Goal: Information Seeking & Learning: Find specific fact

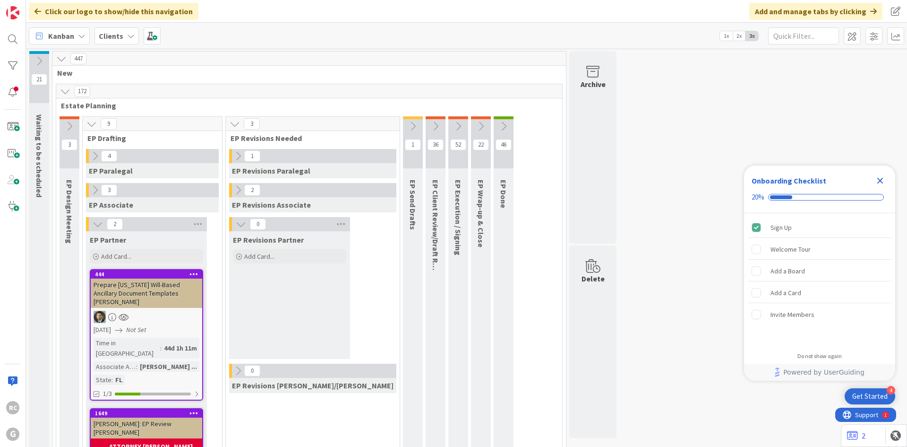
click at [127, 44] on div "Clients" at bounding box center [117, 35] width 44 height 17
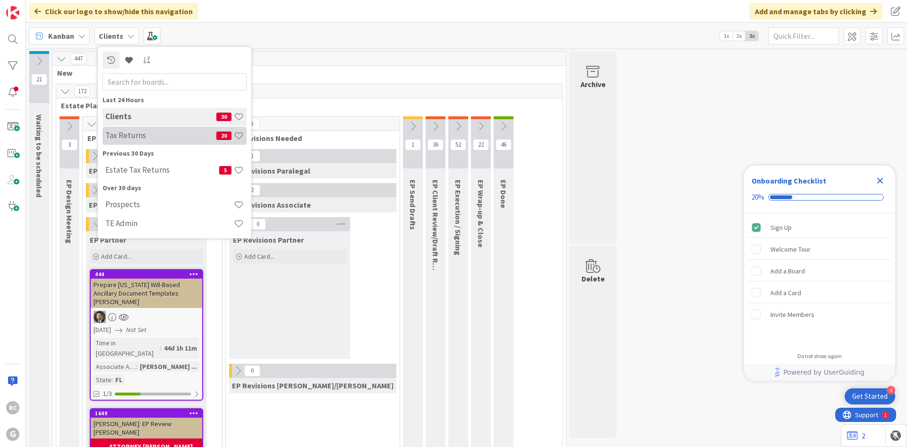
click at [131, 139] on h4 "Tax Returns" at bounding box center [160, 134] width 111 height 9
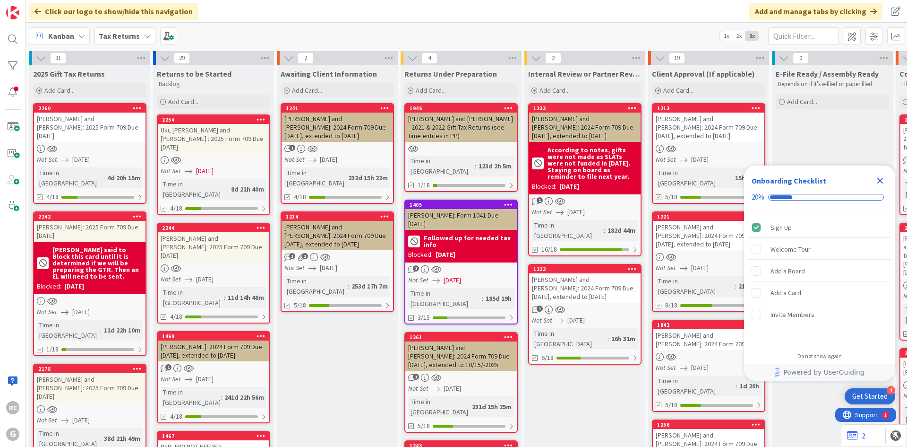
click at [576, 265] on div "1223" at bounding box center [585, 269] width 112 height 9
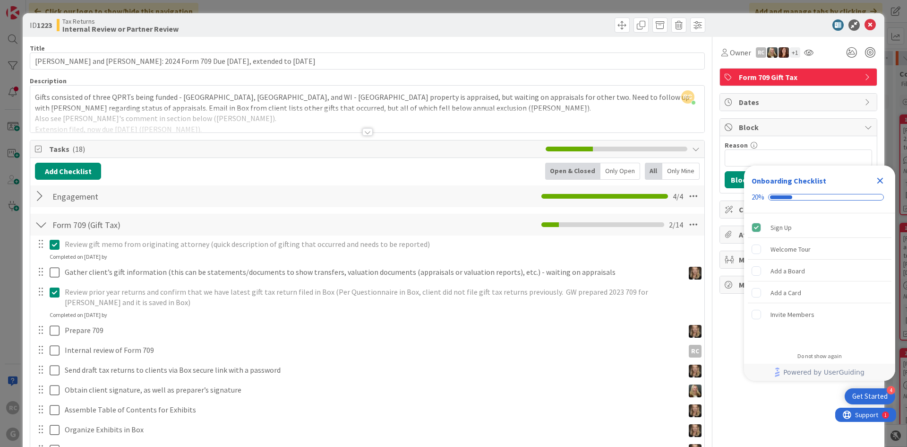
click at [883, 178] on icon "Close Checklist" at bounding box center [881, 181] width 6 height 6
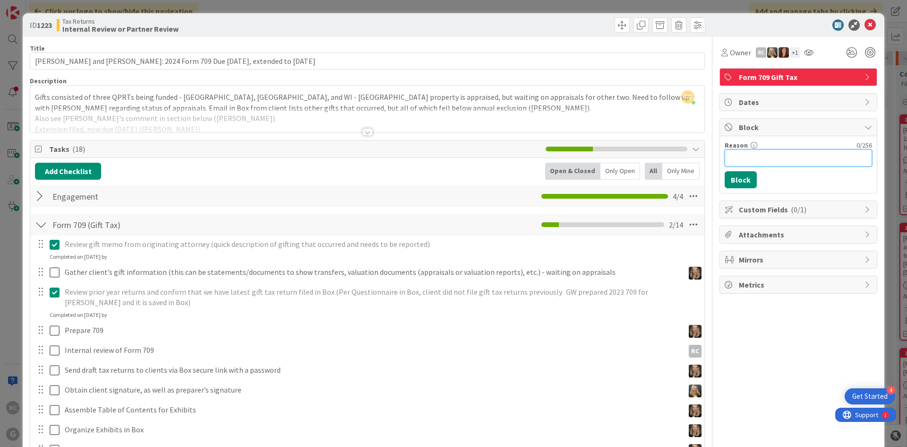
click at [789, 158] on input "Reason" at bounding box center [798, 157] width 147 height 17
type input "C"
click at [366, 120] on div at bounding box center [367, 120] width 674 height 24
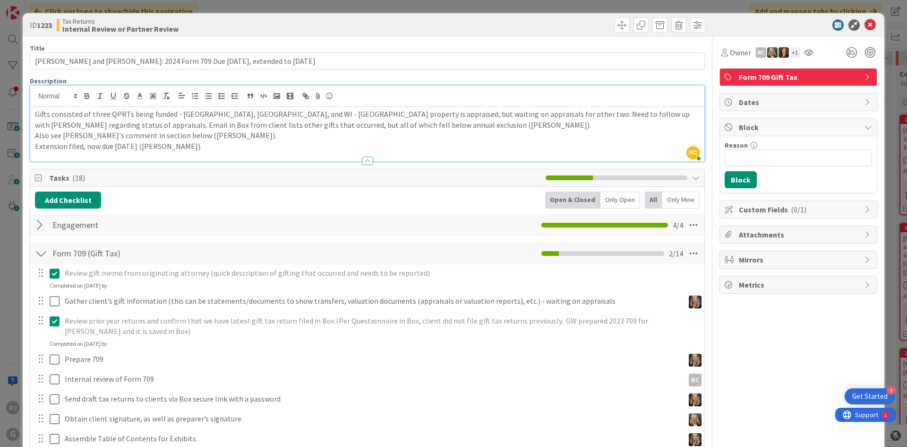
click at [34, 112] on div "Gifts consisted of three QPRTs being funded - [GEOGRAPHIC_DATA], [GEOGRAPHIC_DA…" at bounding box center [367, 134] width 674 height 54
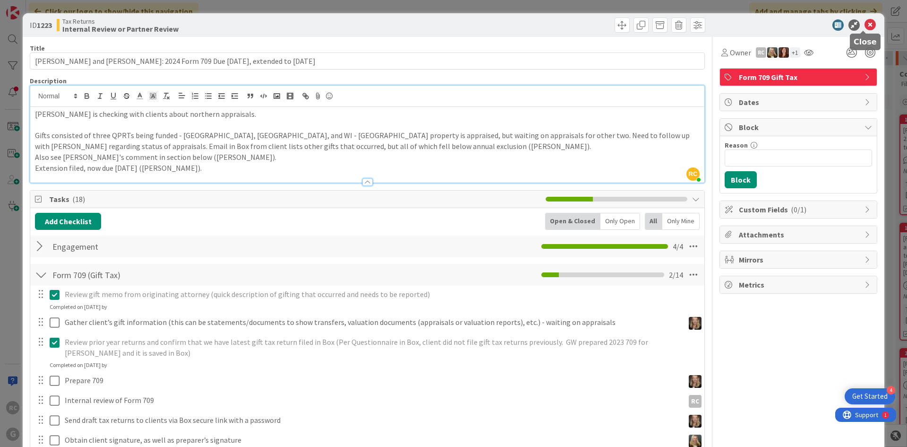
click at [865, 22] on icon at bounding box center [870, 24] width 11 height 11
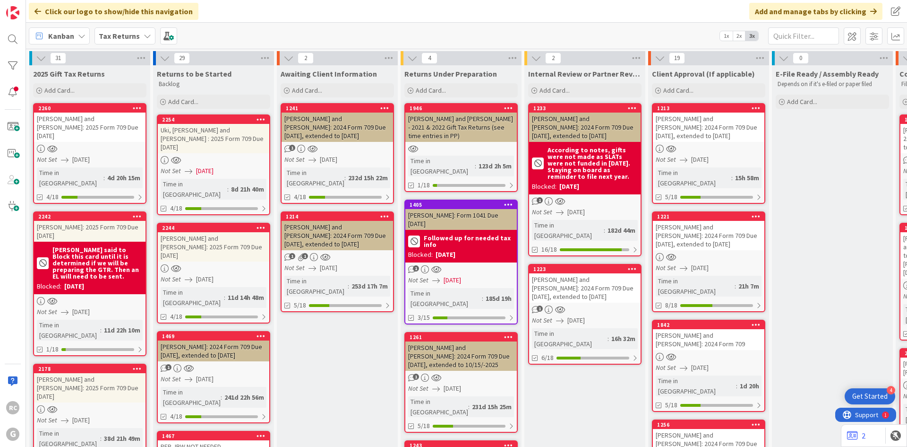
click at [339, 221] on div "[PERSON_NAME] and [PERSON_NAME]: 2024 Form 709 Due [DATE], extended to [DATE]" at bounding box center [338, 235] width 112 height 29
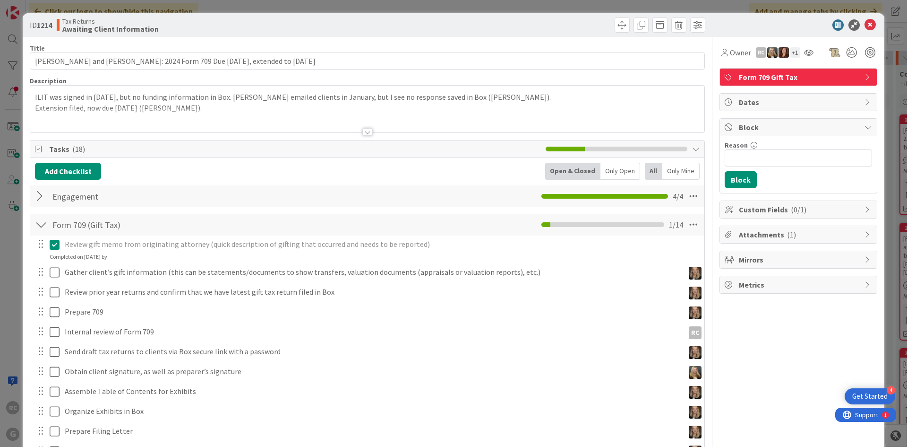
click at [32, 97] on div "ILIT was signed in [DATE], but no funding information in Box. [PERSON_NAME] ema…" at bounding box center [367, 109] width 674 height 47
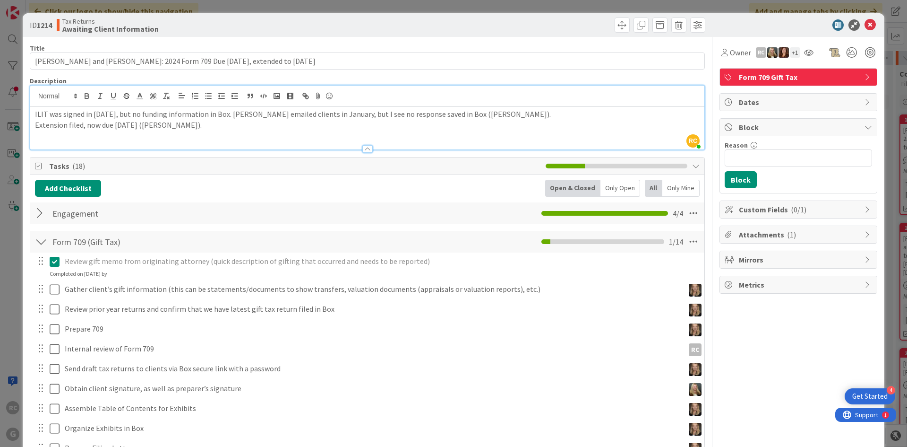
click at [33, 114] on div "ILIT was signed in [DATE], but no funding information in Box. [PERSON_NAME] ema…" at bounding box center [367, 128] width 674 height 43
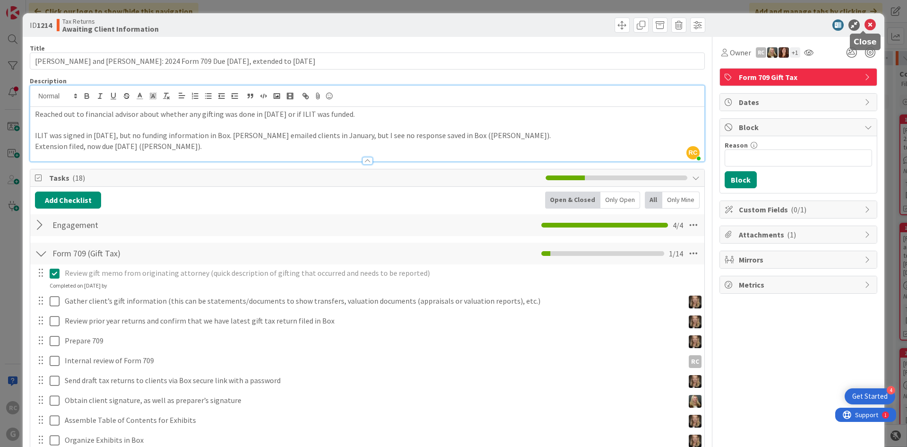
click at [865, 24] on icon at bounding box center [870, 24] width 11 height 11
